Goal: Check status: Check status

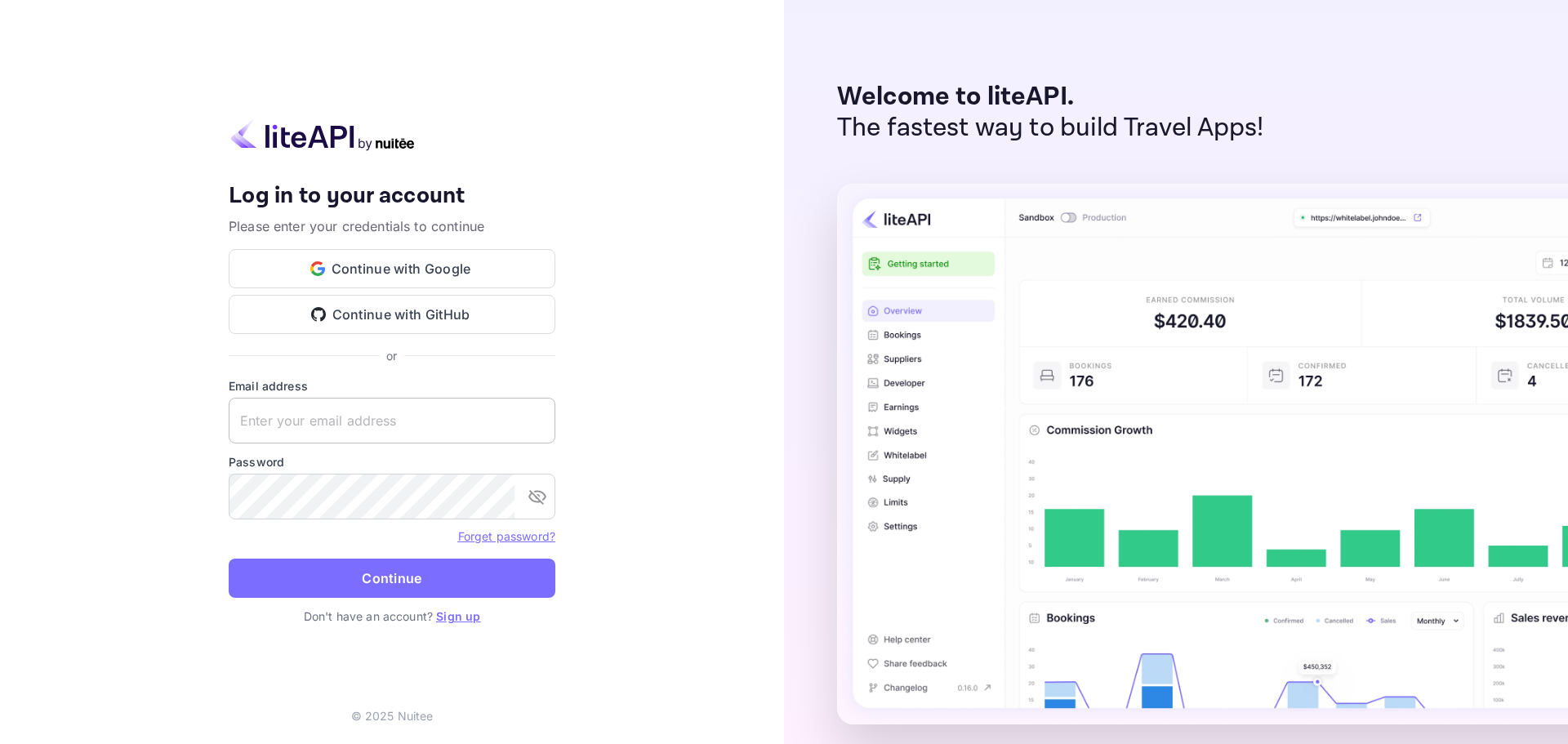
click at [248, 421] on input "text" at bounding box center [392, 420] width 326 height 46
paste input "[EMAIL_ADDRESS][DOMAIN_NAME]"
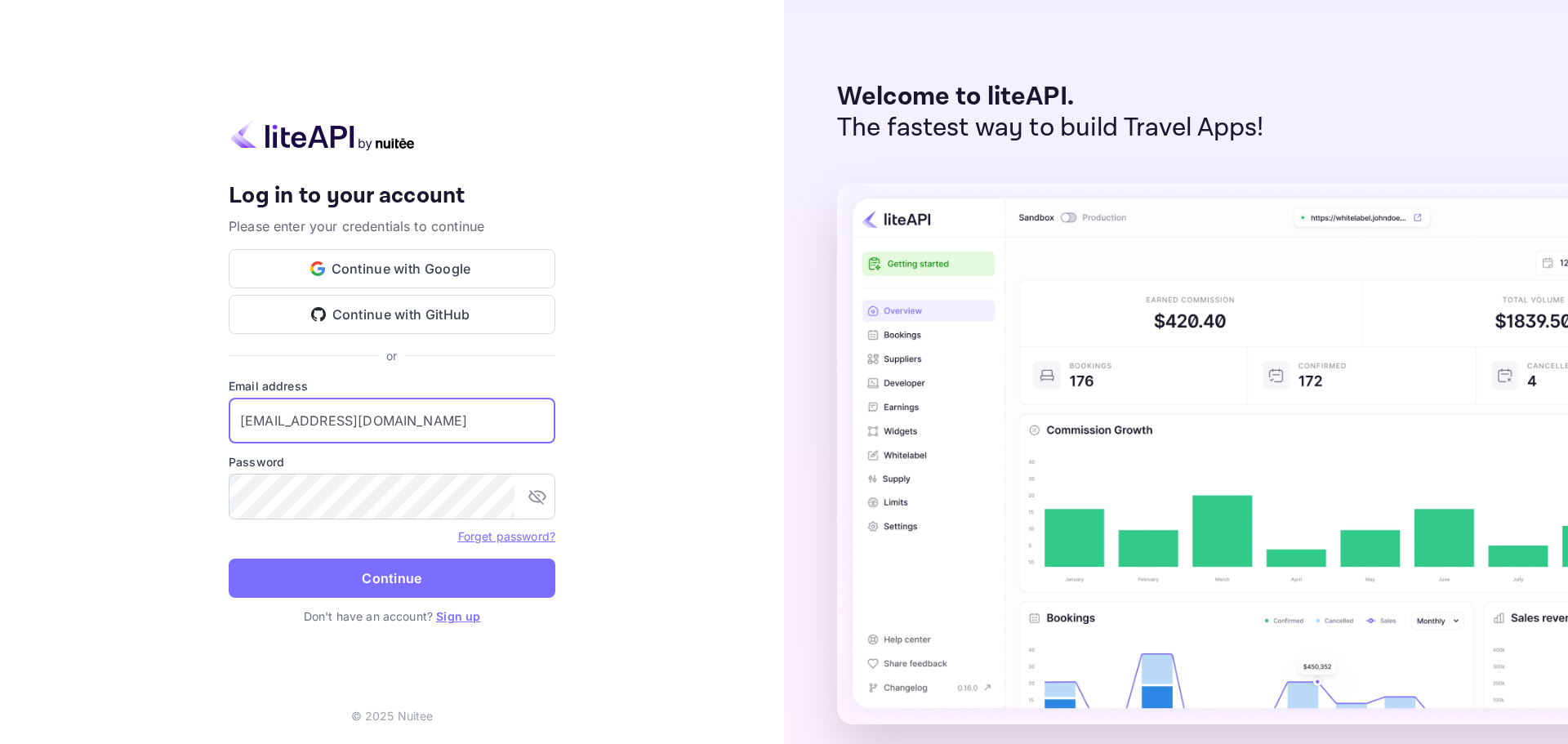
type input "[EMAIL_ADDRESS][DOMAIN_NAME]"
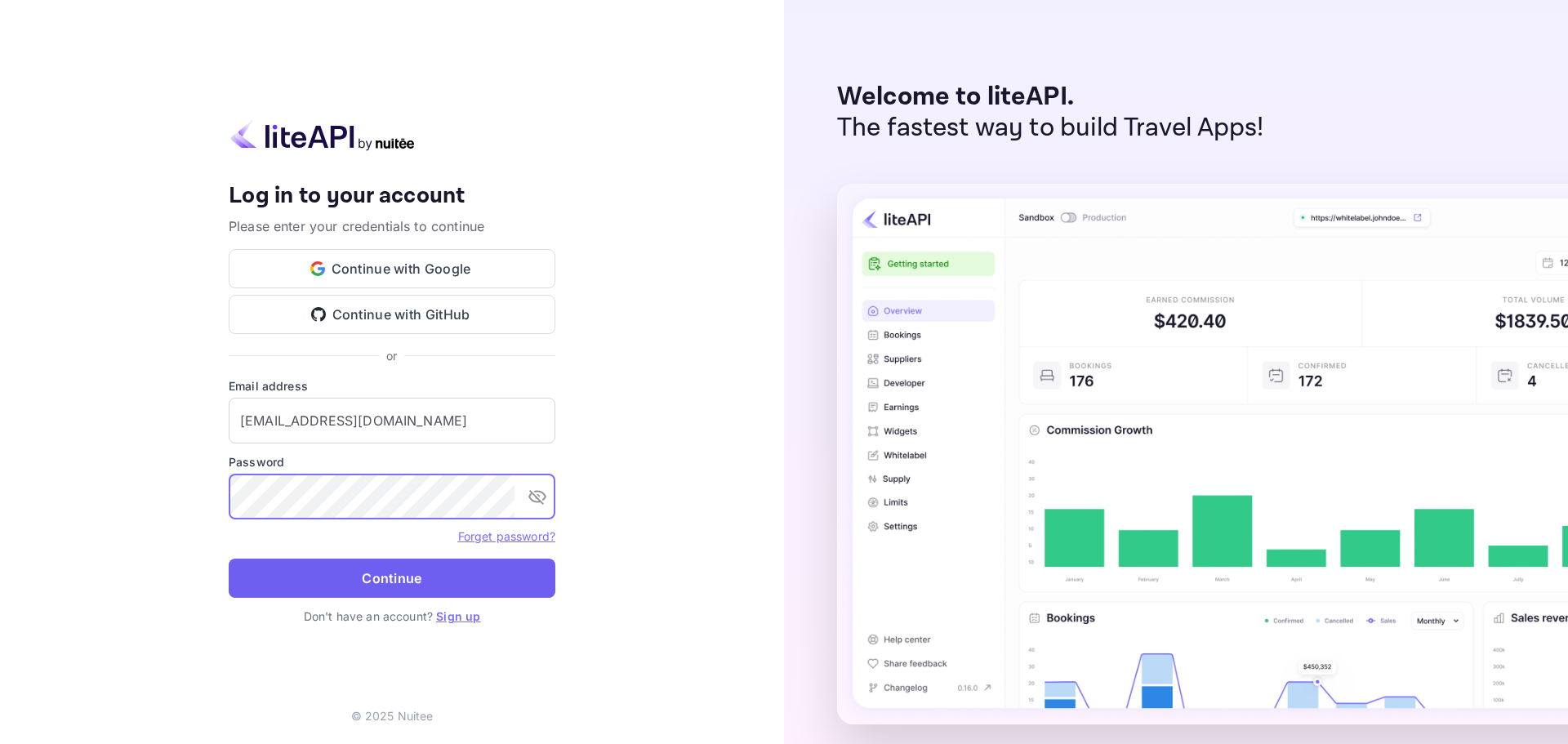
click at [302, 592] on button "Continue" at bounding box center [392, 578] width 326 height 39
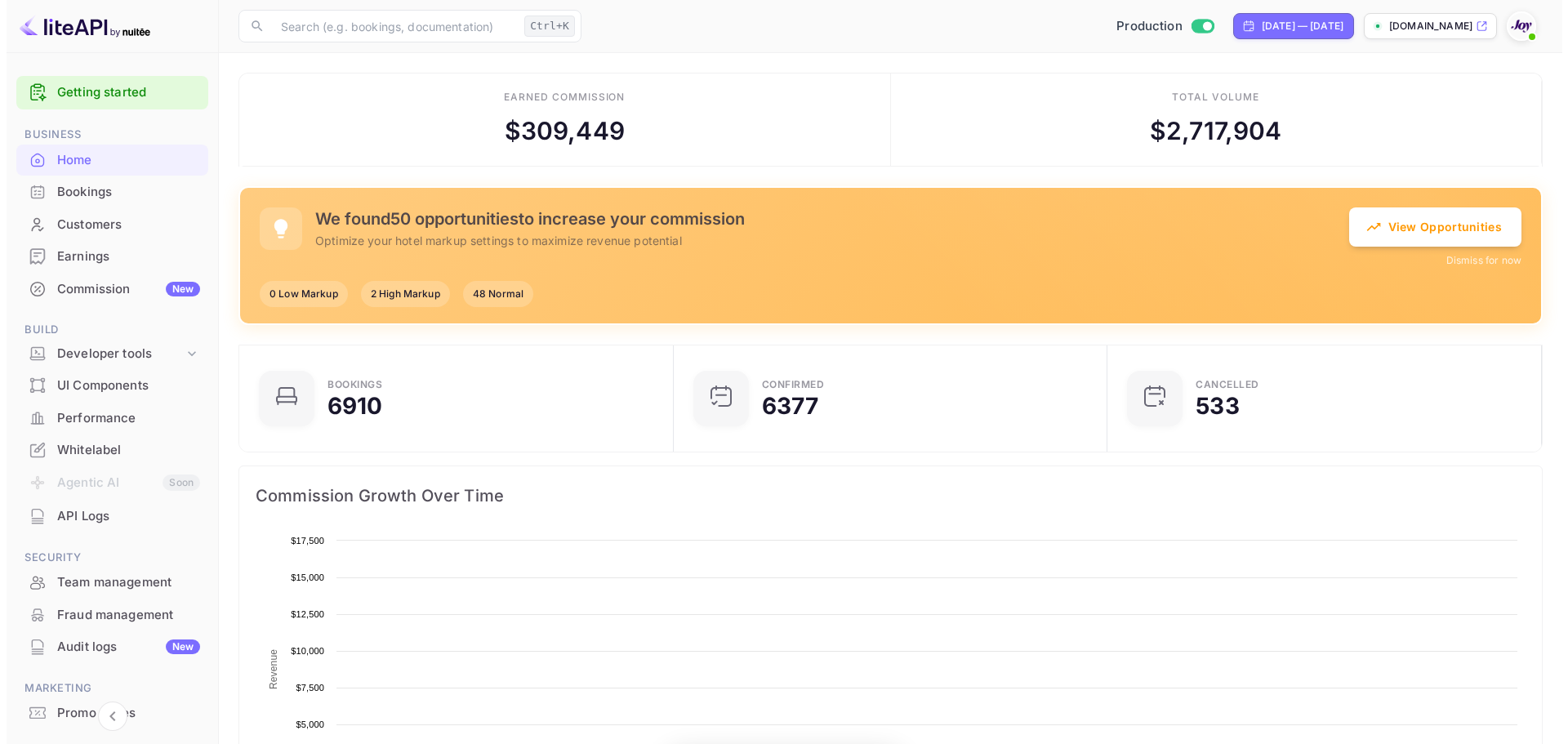
scroll to position [254, 412]
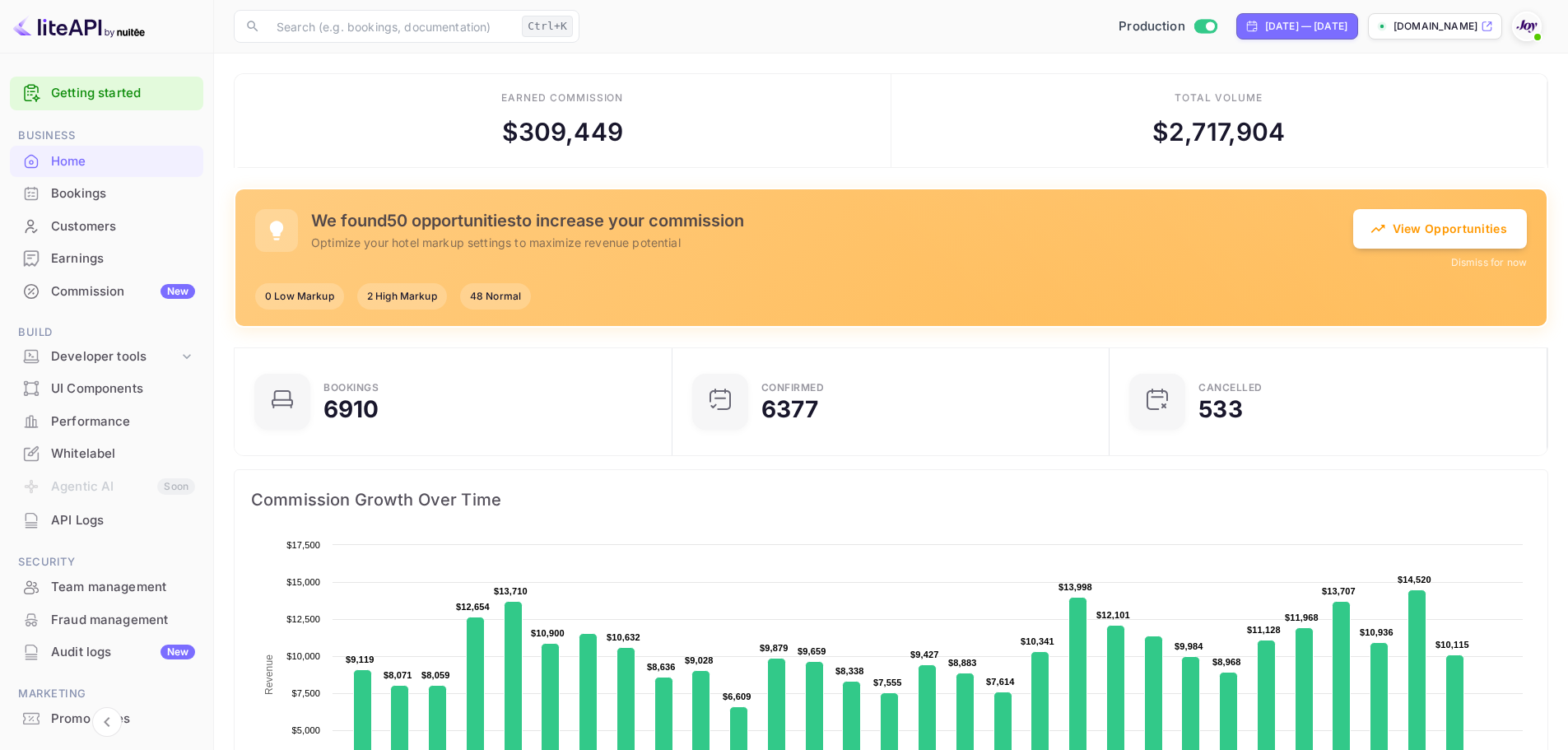
click at [70, 197] on div "Bookings" at bounding box center [122, 193] width 144 height 19
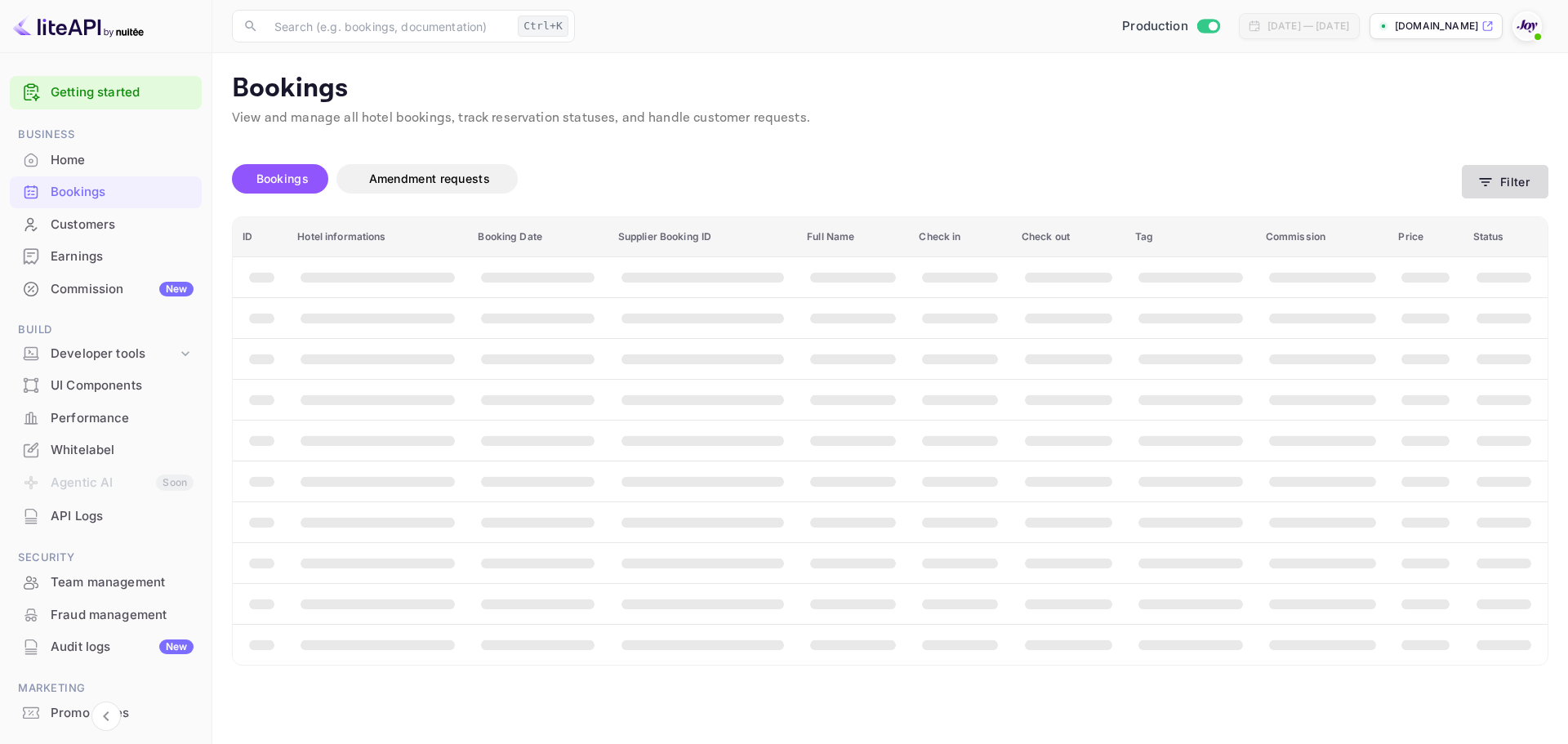
click at [1502, 178] on button "Filter" at bounding box center [1504, 182] width 86 height 33
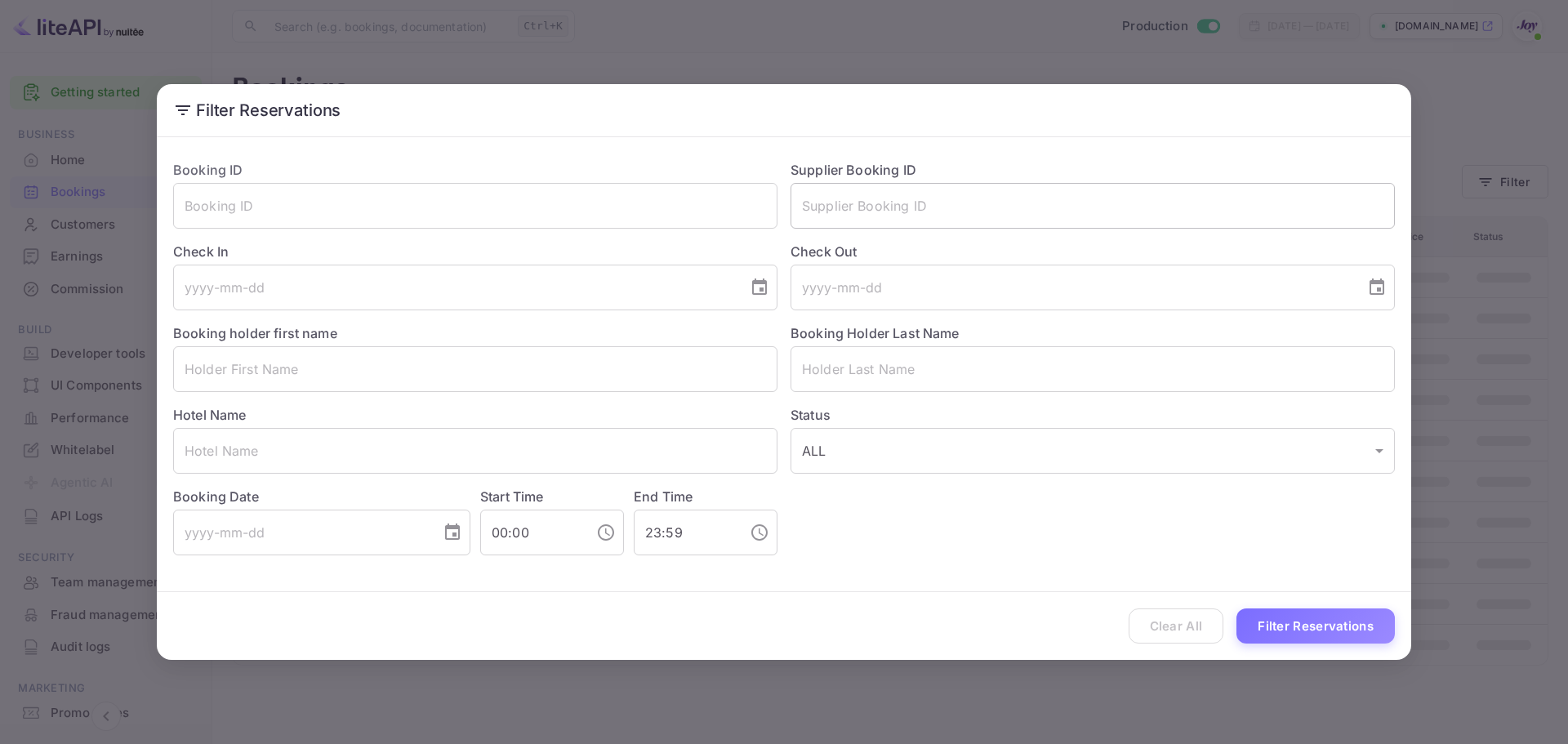
click at [899, 207] on input "text" at bounding box center [1093, 205] width 604 height 46
paste input "7469899"
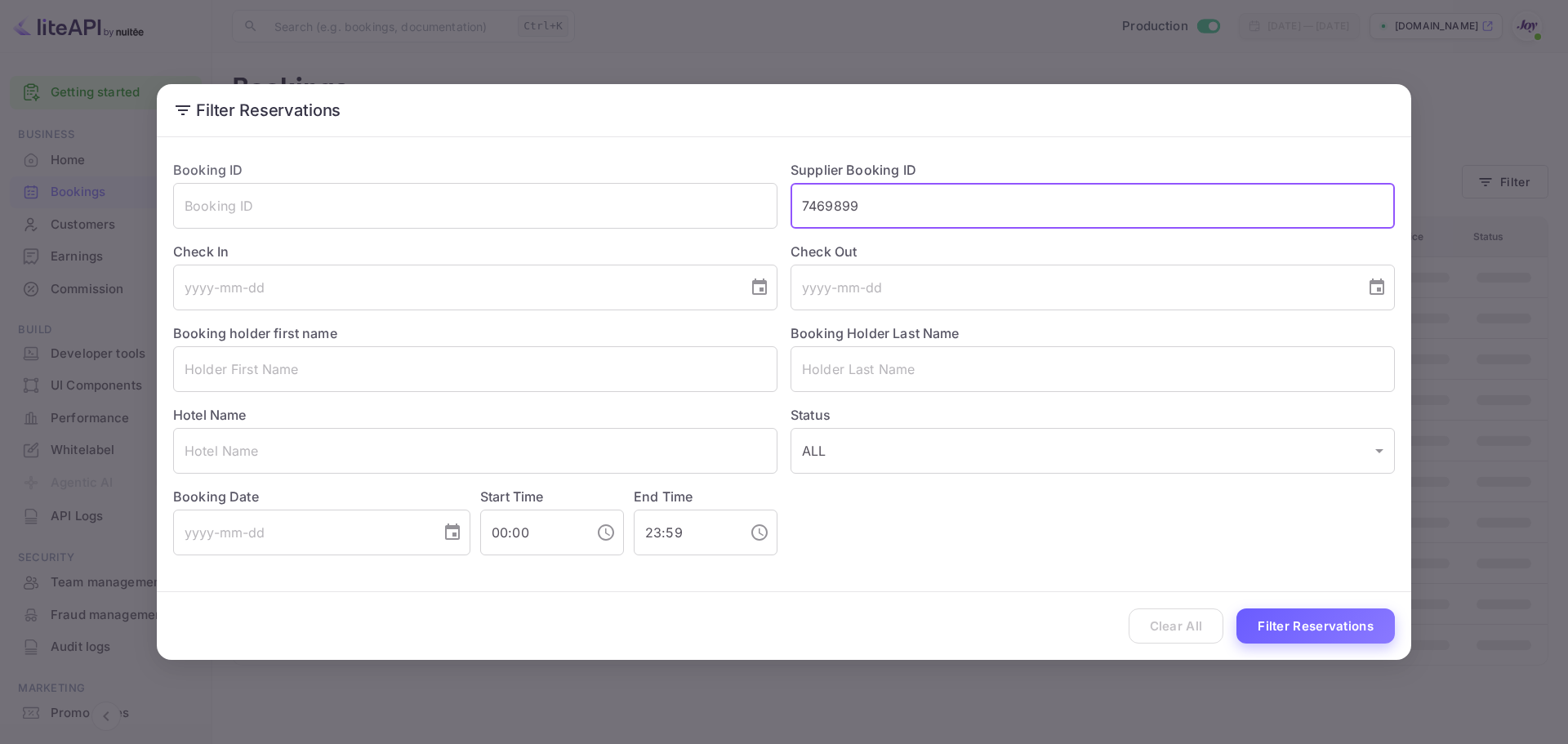
type input "7469899"
click at [1311, 626] on button "Filter Reservations" at bounding box center [1314, 626] width 158 height 35
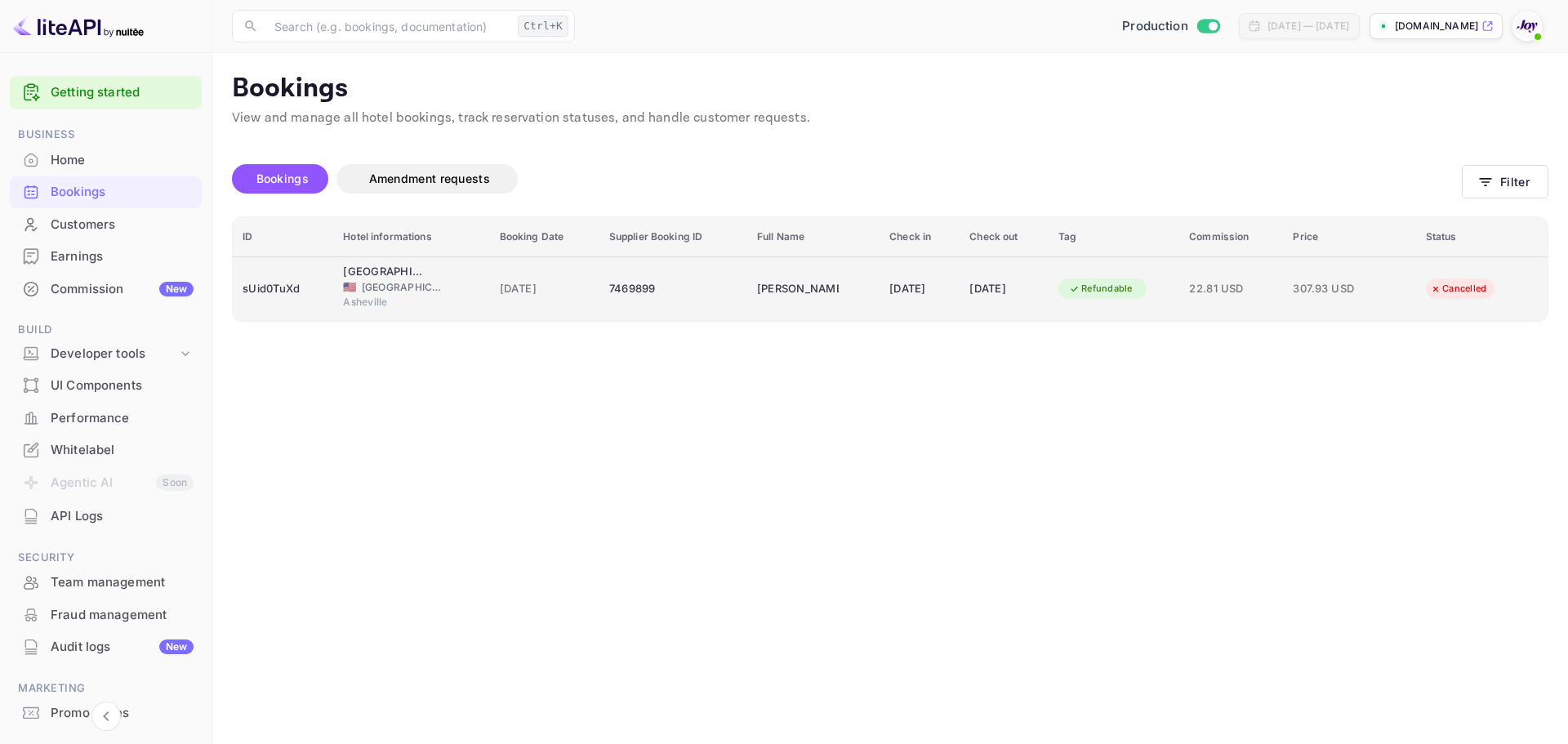
click at [387, 290] on span "[GEOGRAPHIC_DATA]" at bounding box center [402, 287] width 82 height 15
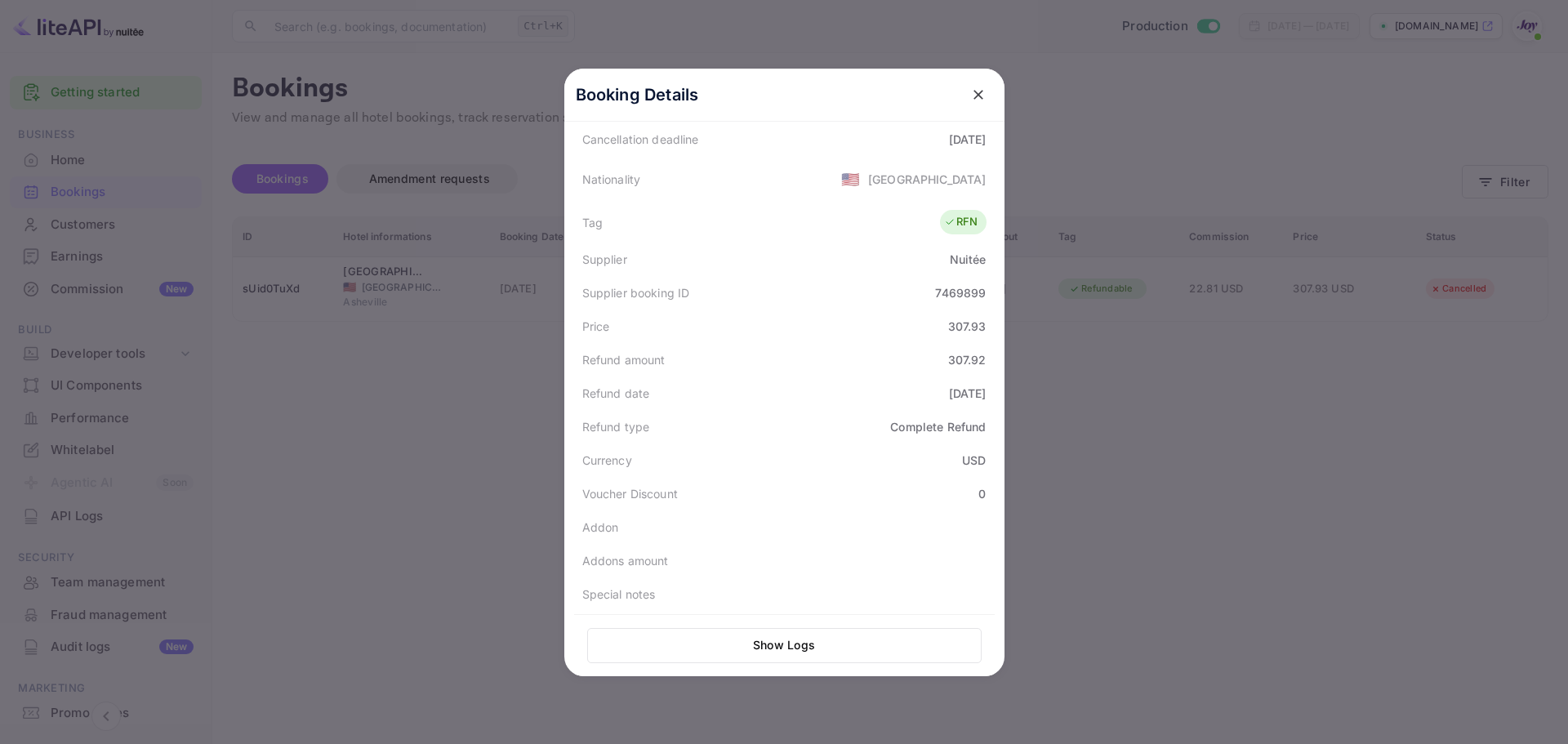
scroll to position [369, 0]
